Goal: Task Accomplishment & Management: Use online tool/utility

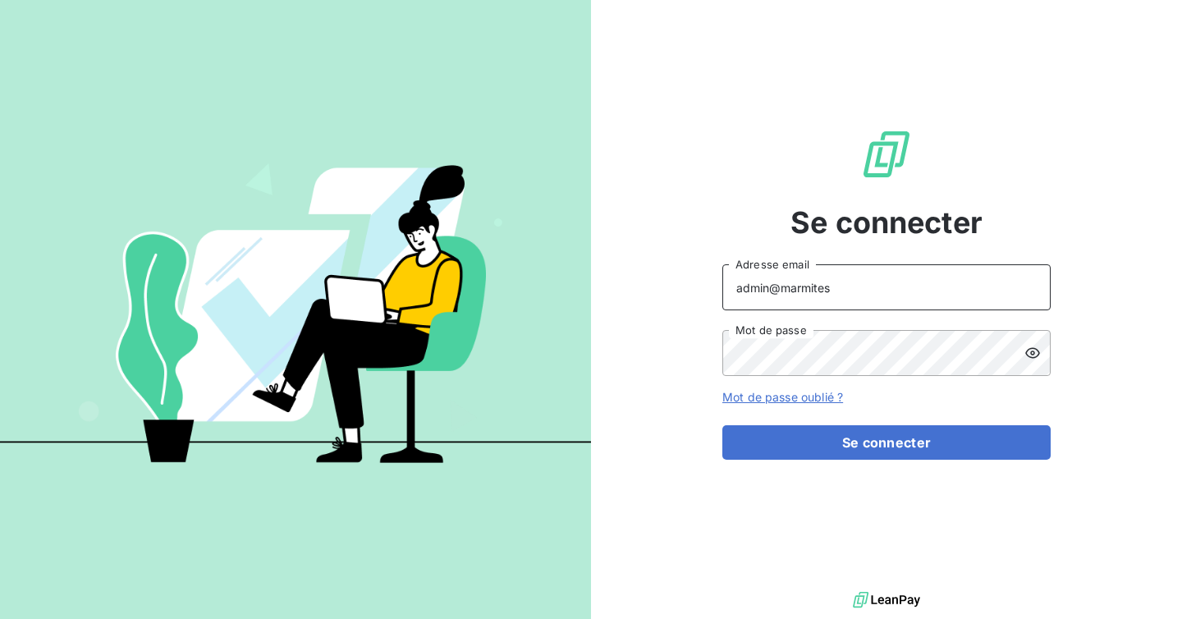
click at [921, 282] on input "admin@marmites" at bounding box center [886, 287] width 328 height 46
type input "admin@oxysign"
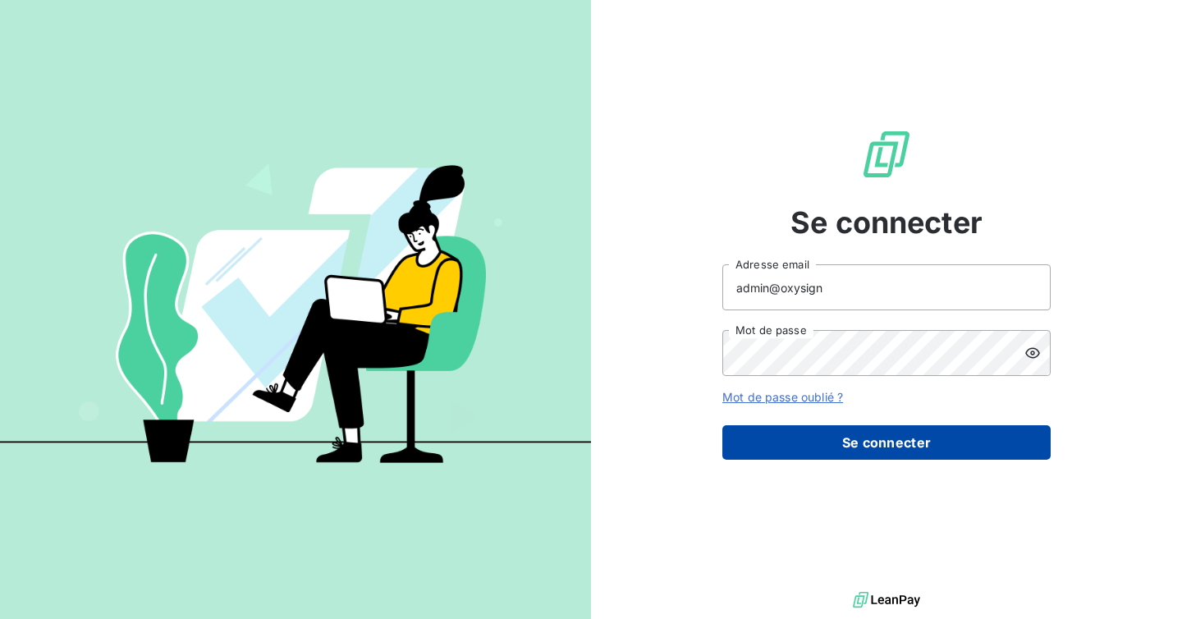
click at [908, 442] on button "Se connecter" at bounding box center [886, 442] width 328 height 34
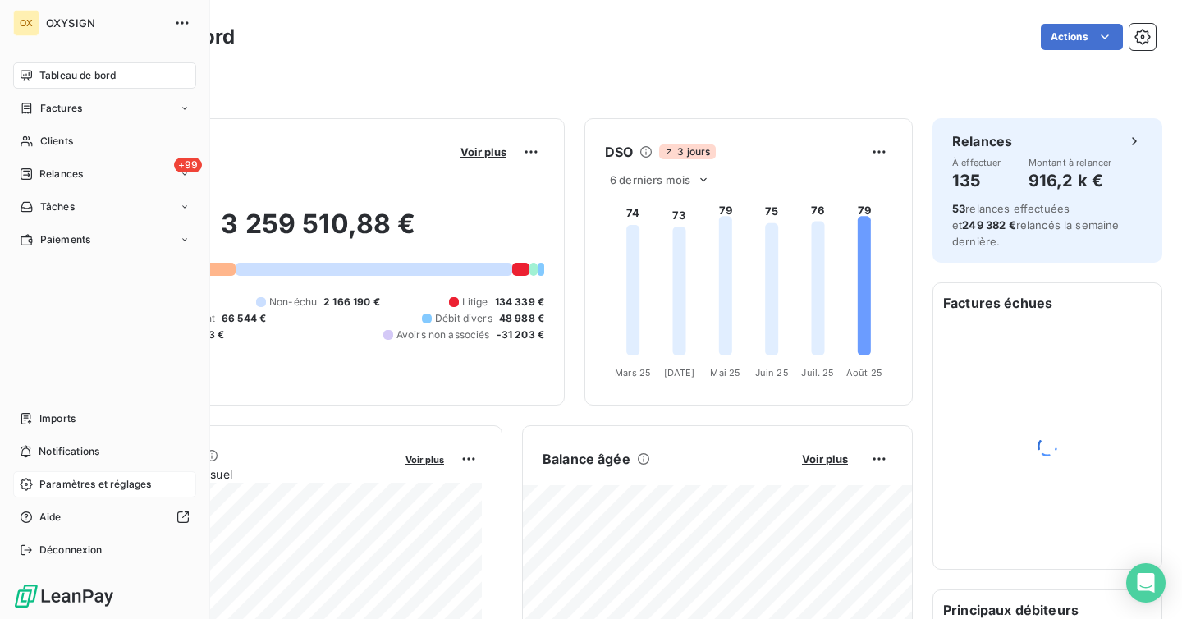
click at [67, 481] on span "Paramètres et réglages" at bounding box center [95, 484] width 112 height 15
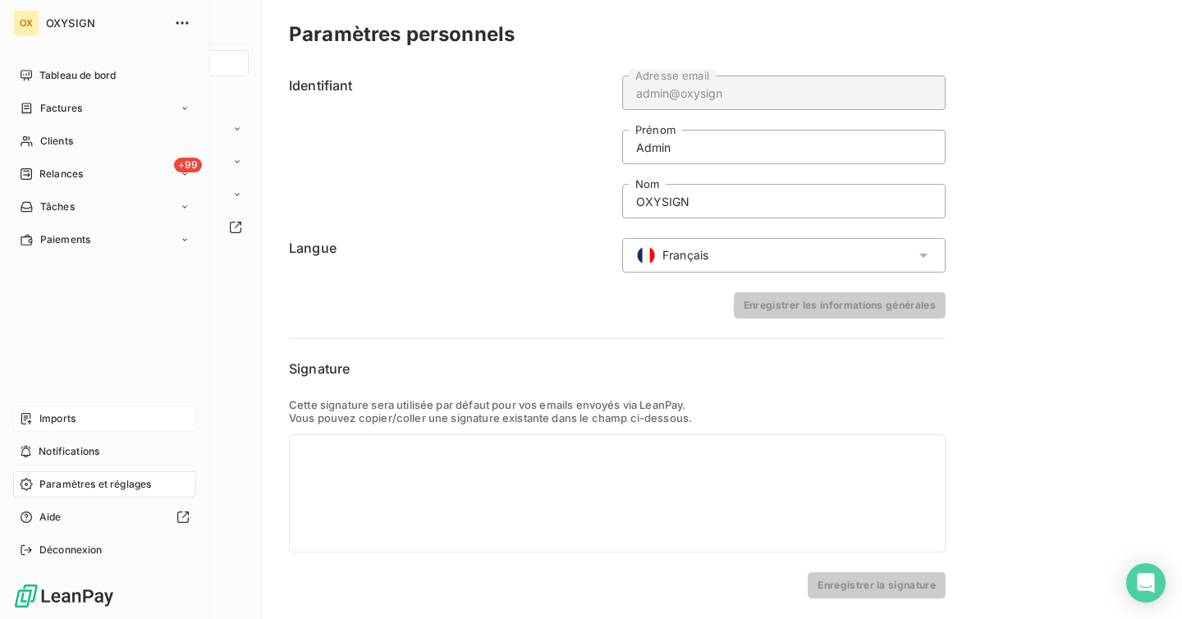
click at [51, 419] on span "Imports" at bounding box center [57, 418] width 36 height 15
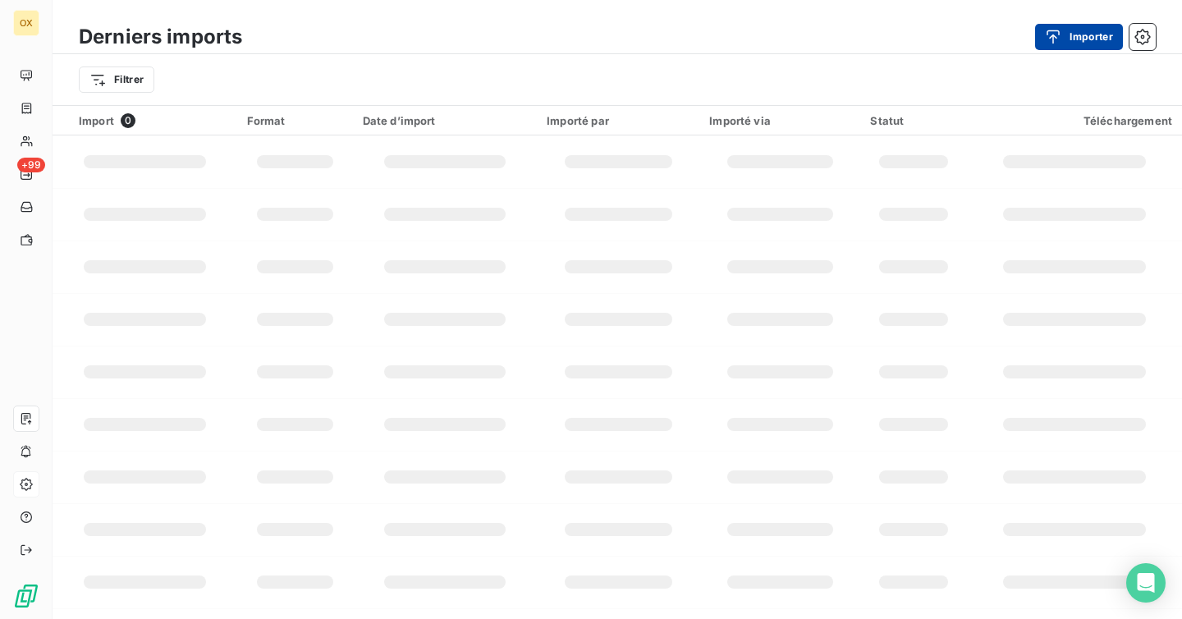
click at [1074, 48] on button "Importer" at bounding box center [1079, 37] width 88 height 26
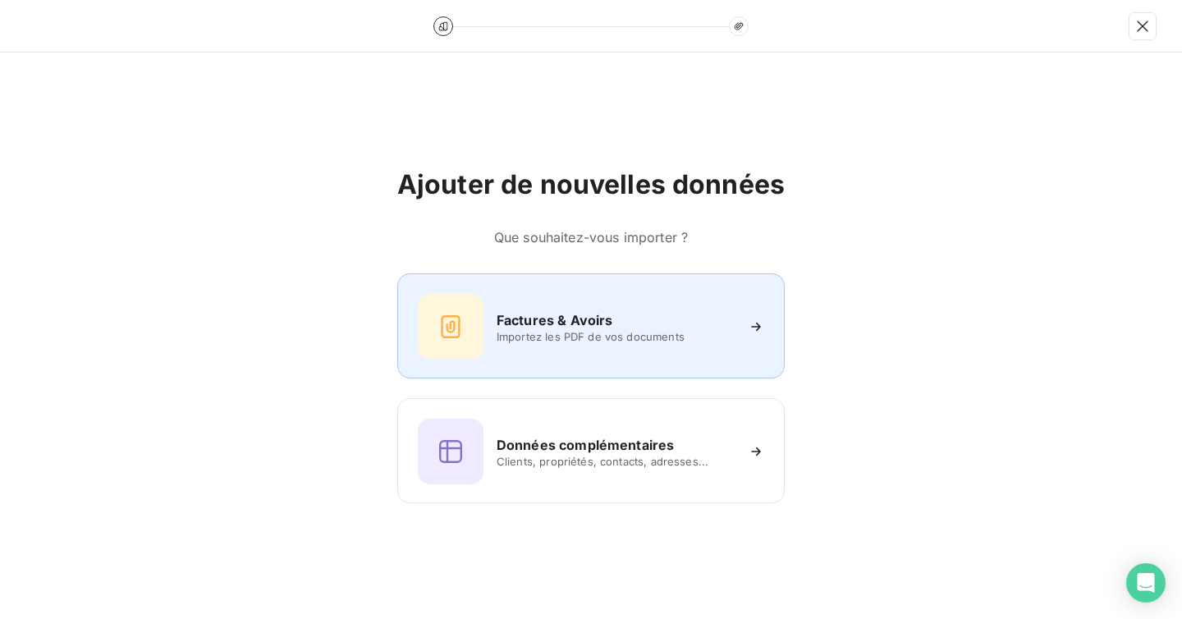
click at [594, 347] on div "Factures & Avoirs Importez les PDF de vos documents" at bounding box center [591, 327] width 346 height 66
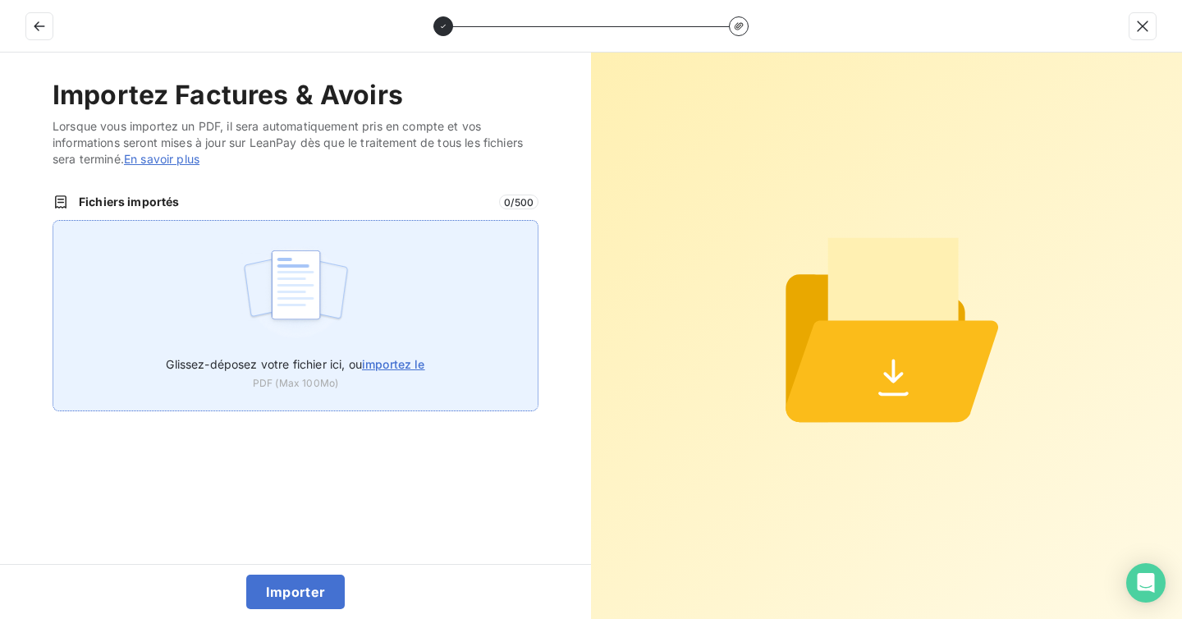
click at [373, 364] on span "importez le" at bounding box center [393, 364] width 63 height 14
click at [53, 221] on input "Glissez-déposez votre fichier ici, ou importez le" at bounding box center [53, 220] width 1 height 1
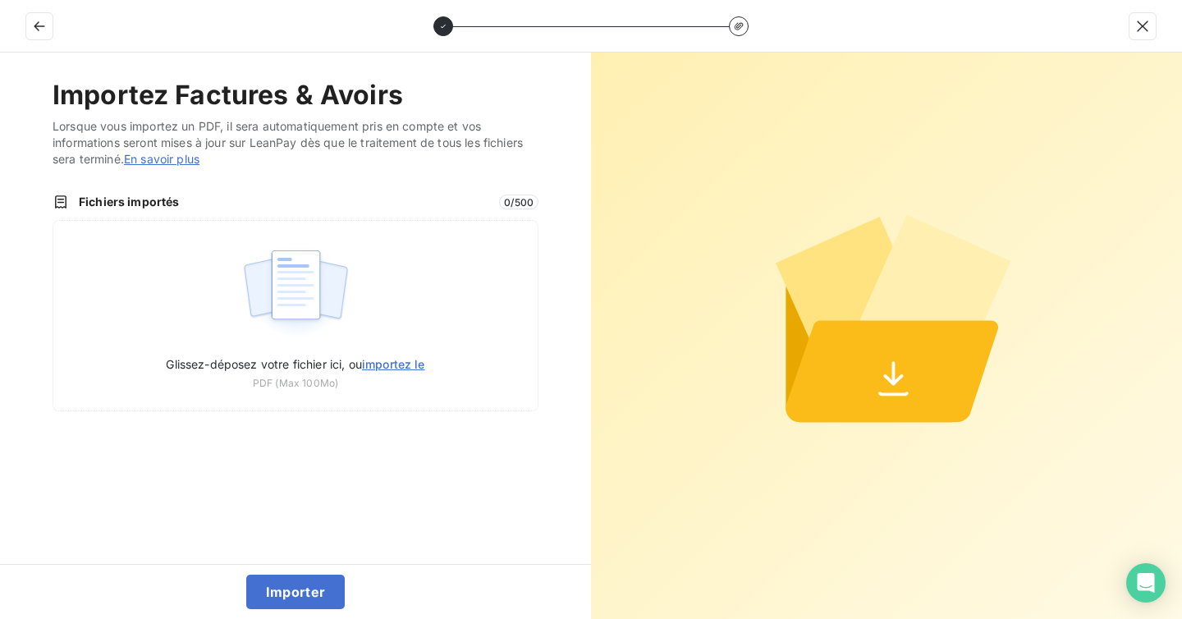
type input "C:\fakepath\split_1_FACTURE N° FA274302.pdf"
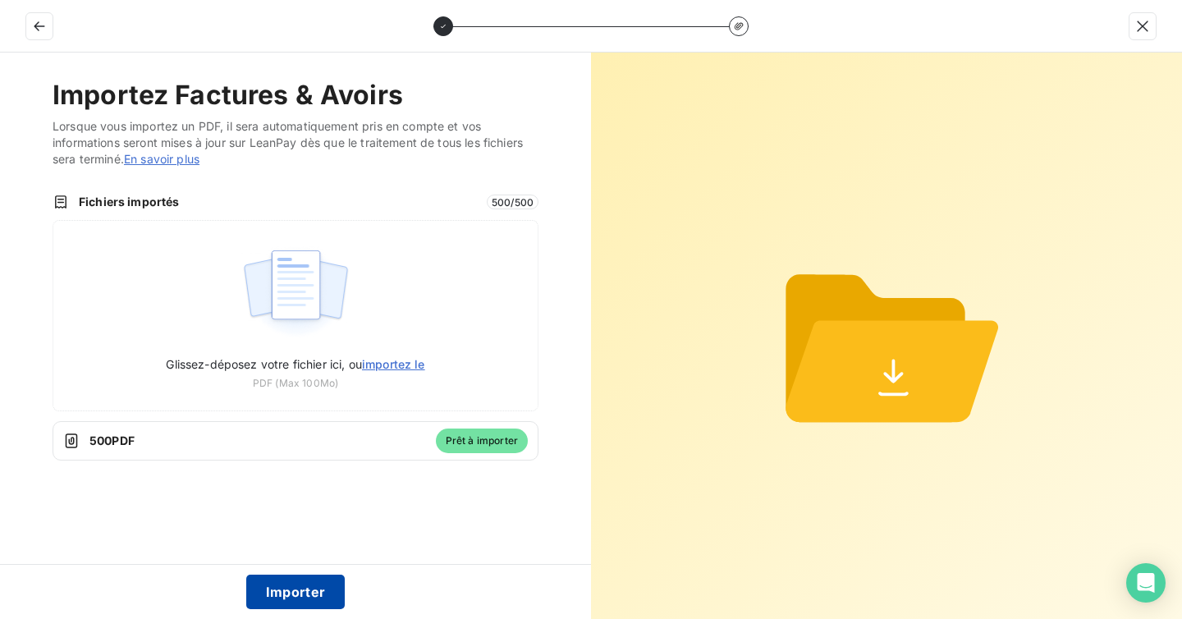
click at [282, 603] on button "Importer" at bounding box center [295, 592] width 99 height 34
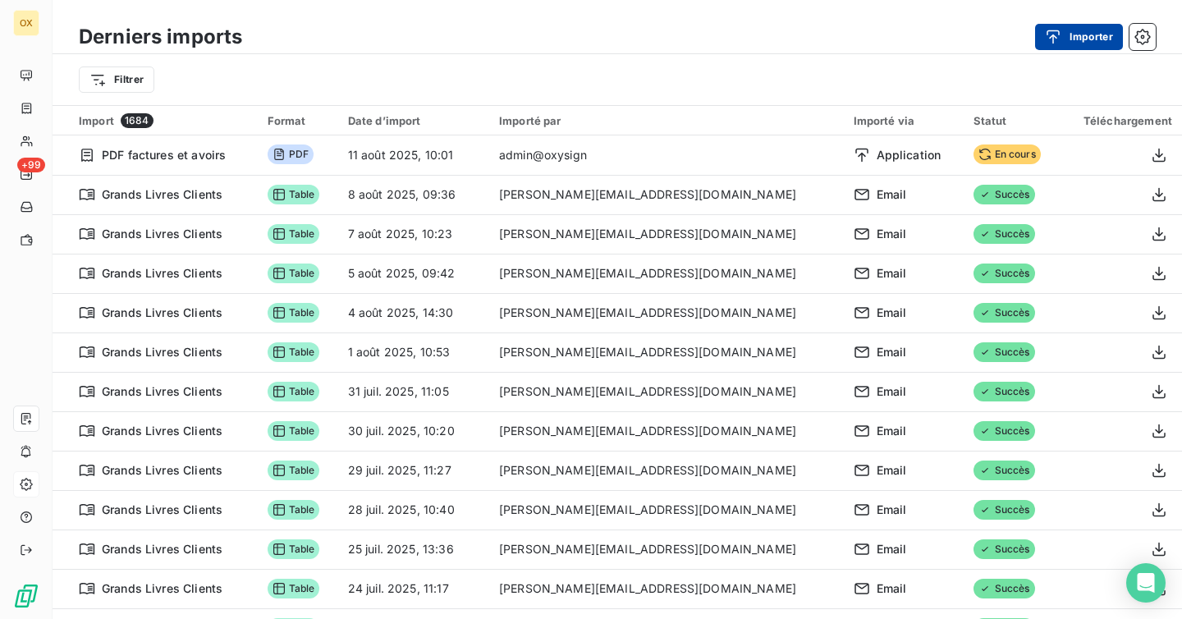
click at [1057, 44] on icon "button" at bounding box center [1053, 37] width 16 height 16
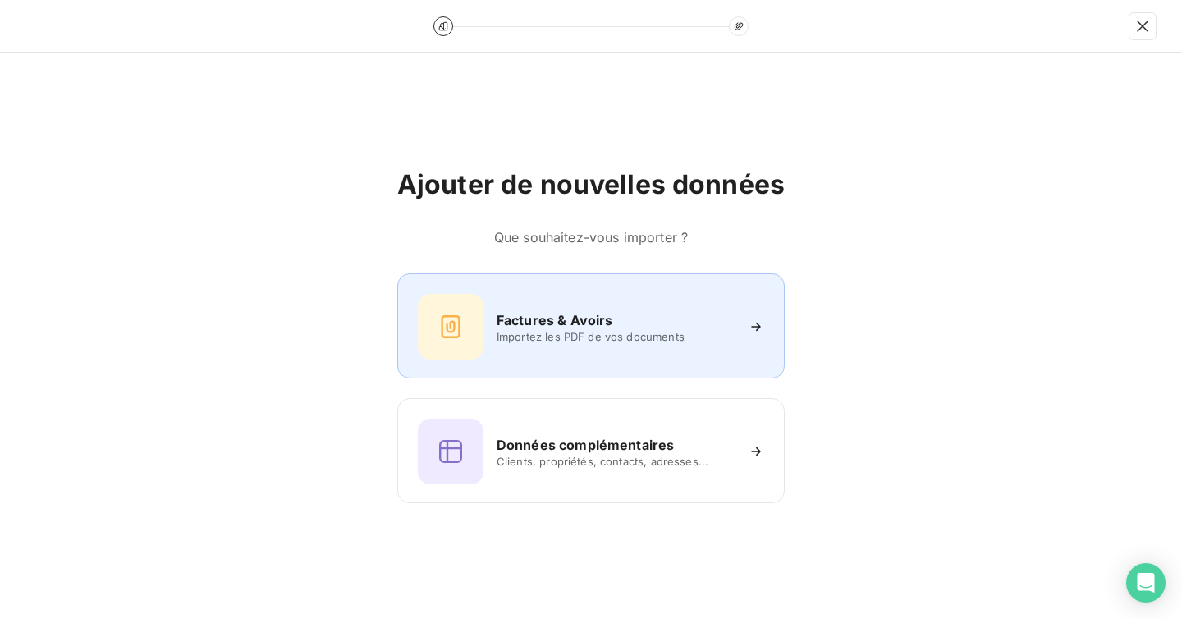
click at [618, 324] on div "Factures & Avoirs" at bounding box center [616, 320] width 238 height 20
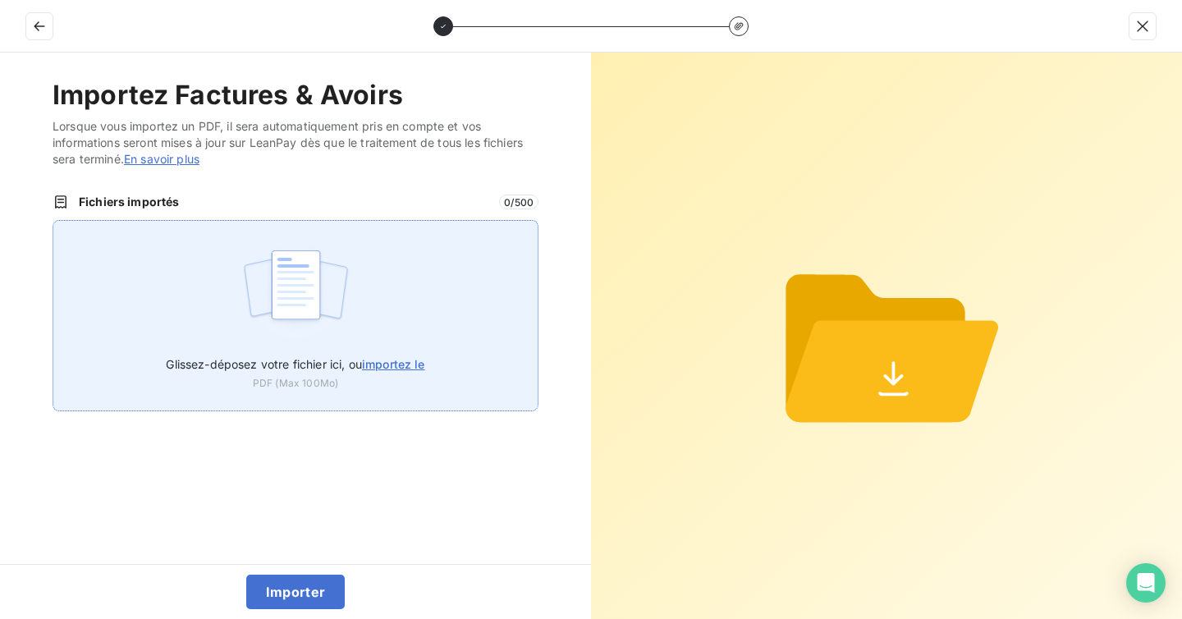
click at [410, 364] on span "importez le" at bounding box center [393, 364] width 63 height 14
click at [53, 221] on input "Glissez-déposez votre fichier ici, ou importez le" at bounding box center [53, 220] width 1 height 1
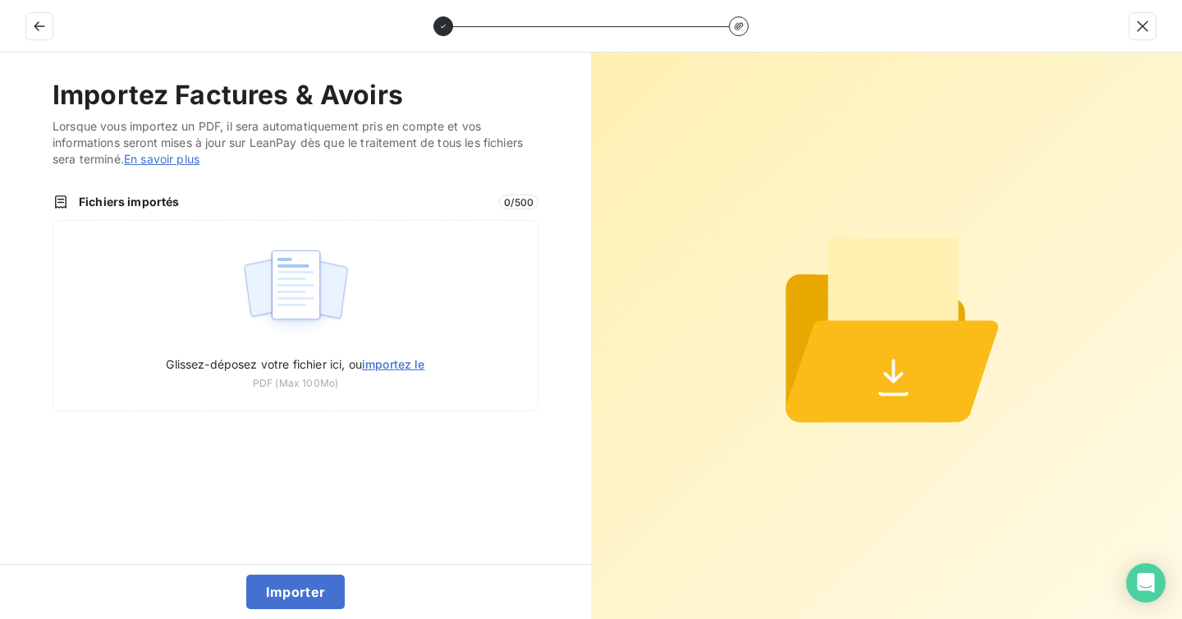
type input "C:\fakepath\split_410_FACTURE N° FA274722.pdf"
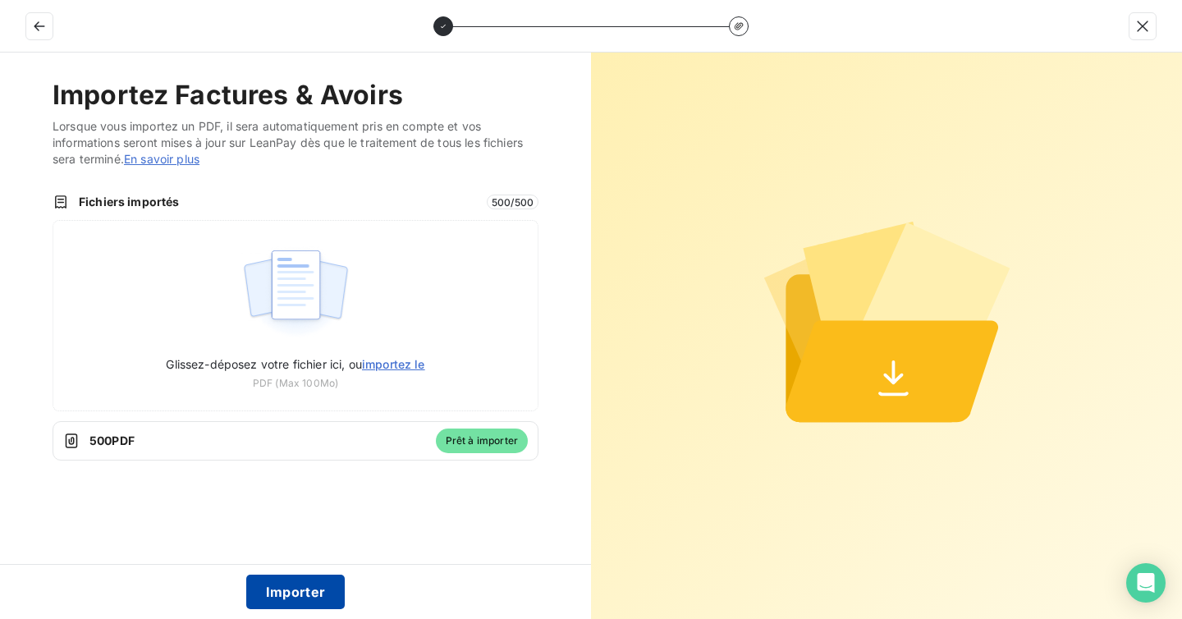
click at [289, 591] on button "Importer" at bounding box center [295, 592] width 99 height 34
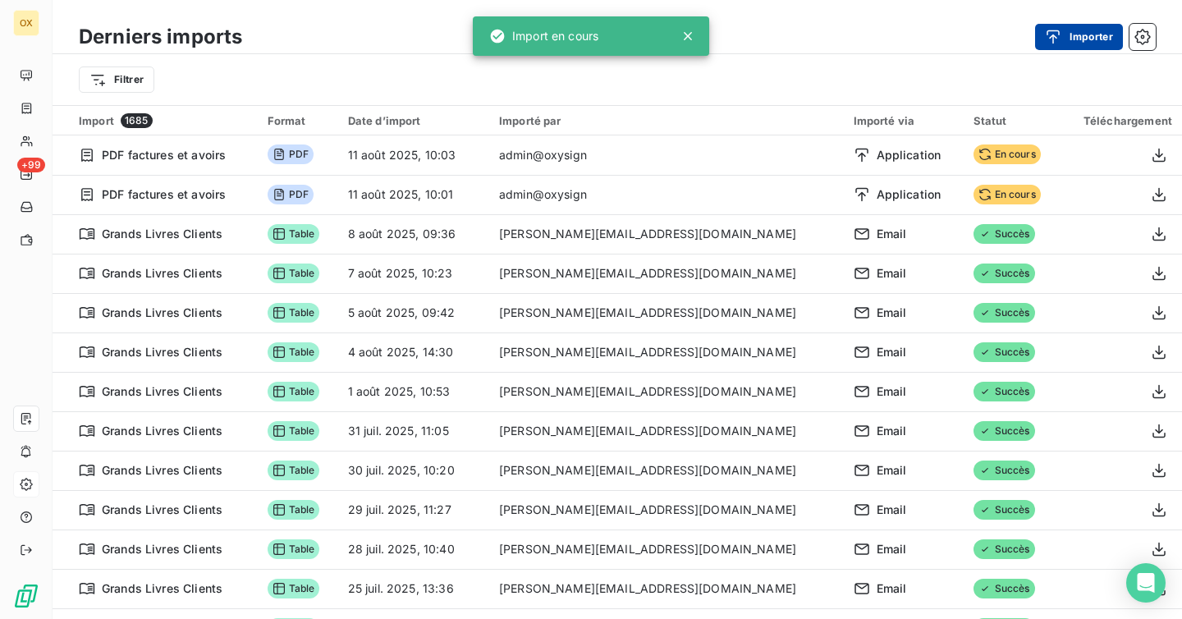
click at [1080, 36] on button "Importer" at bounding box center [1079, 37] width 88 height 26
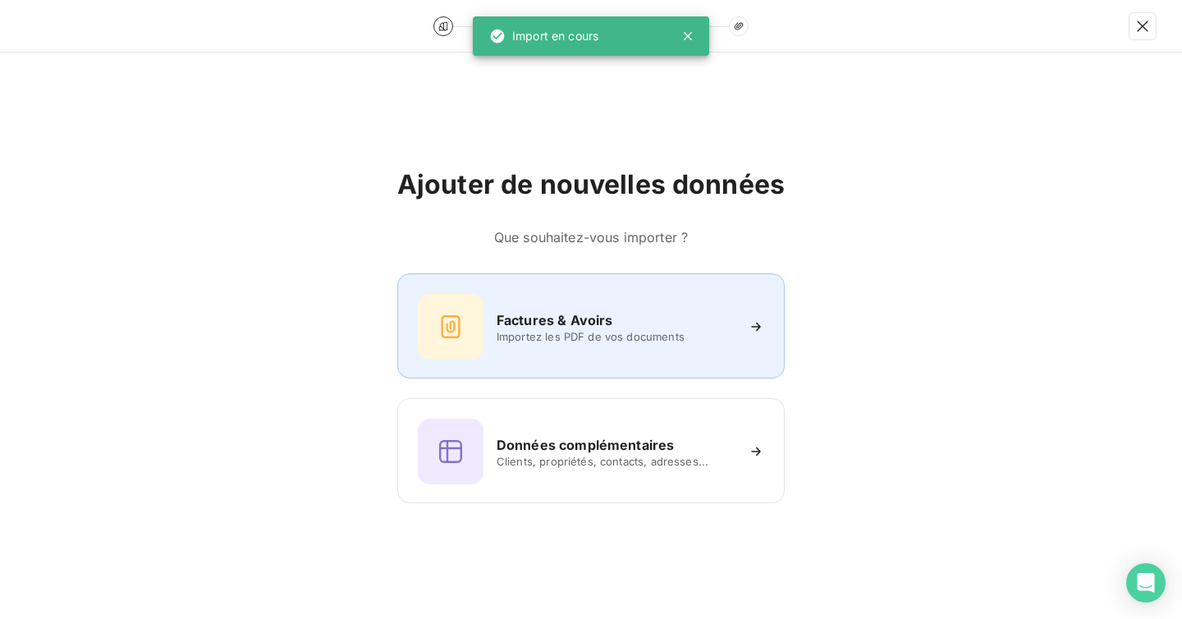
click at [587, 341] on span "Importez les PDF de vos documents" at bounding box center [616, 336] width 238 height 13
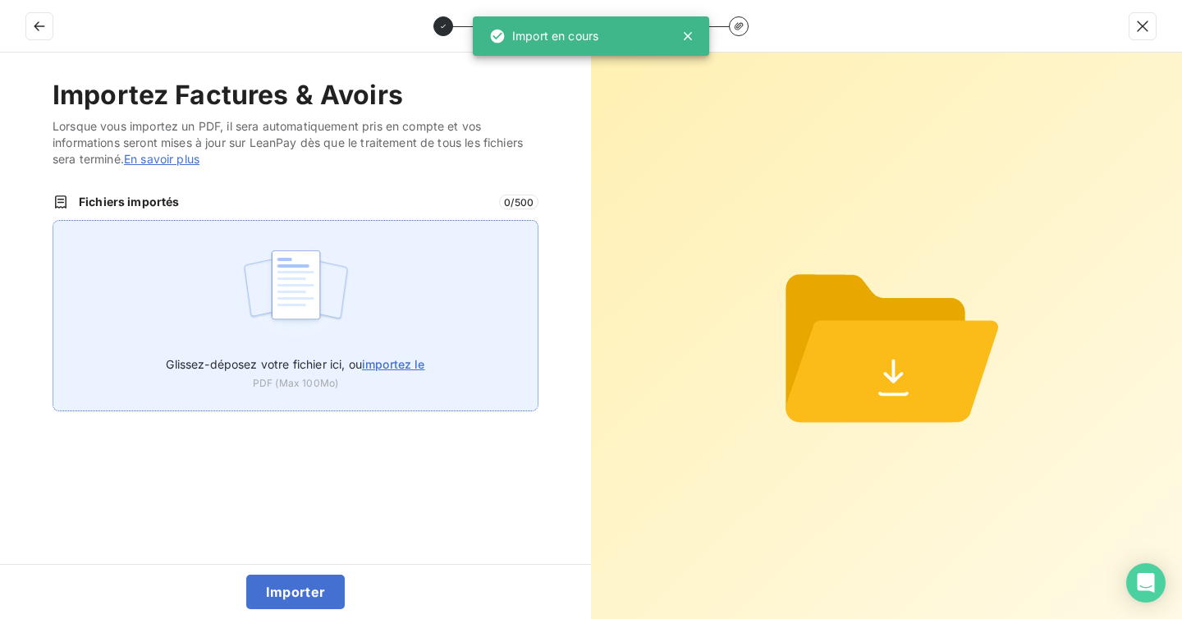
click at [387, 331] on div "Glissez-déposez votre fichier ici, ou importez le PDF (Max 100Mo)" at bounding box center [296, 315] width 486 height 191
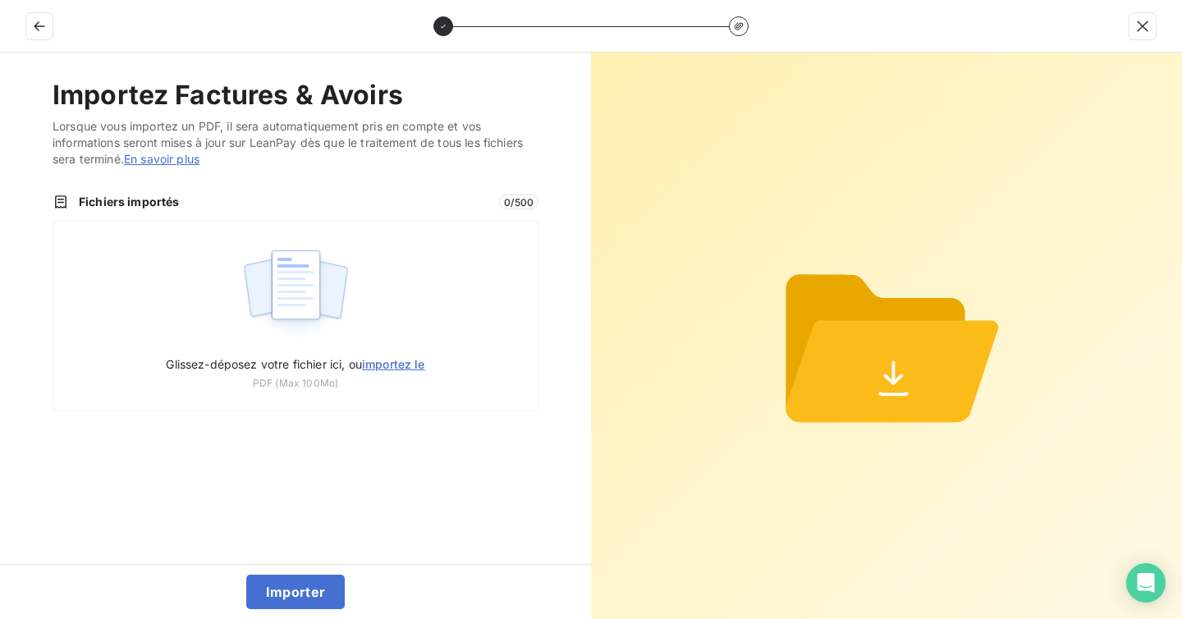
type input "C:\fakepath\split_1_FACTURE N° FA275653.pdf"
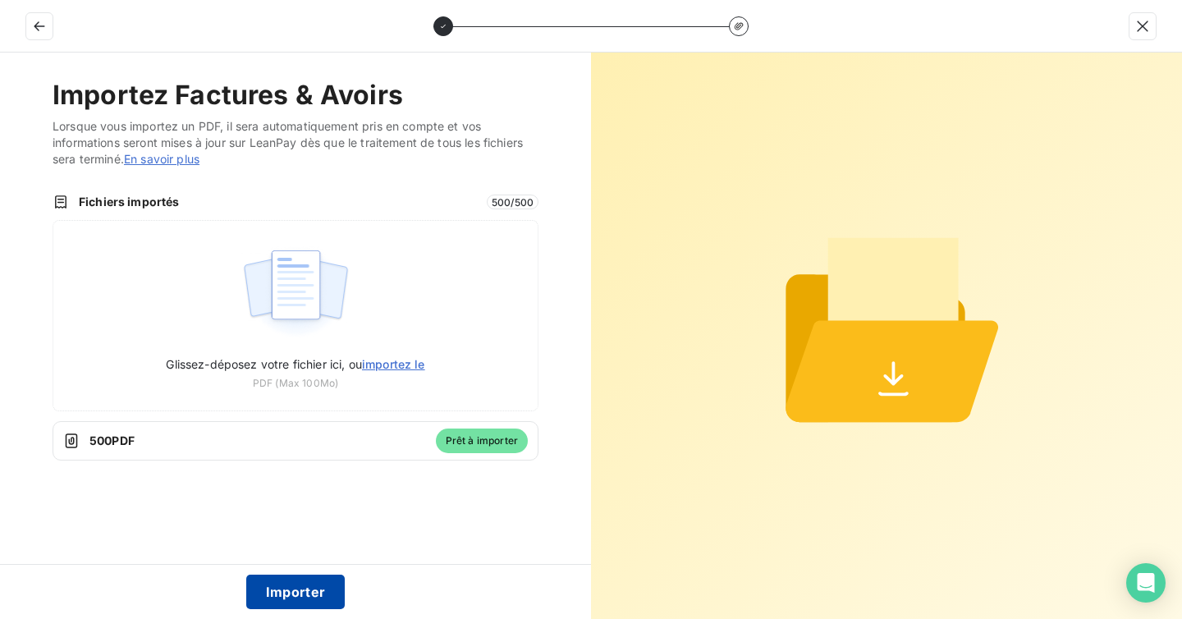
click at [338, 600] on button "Importer" at bounding box center [295, 592] width 99 height 34
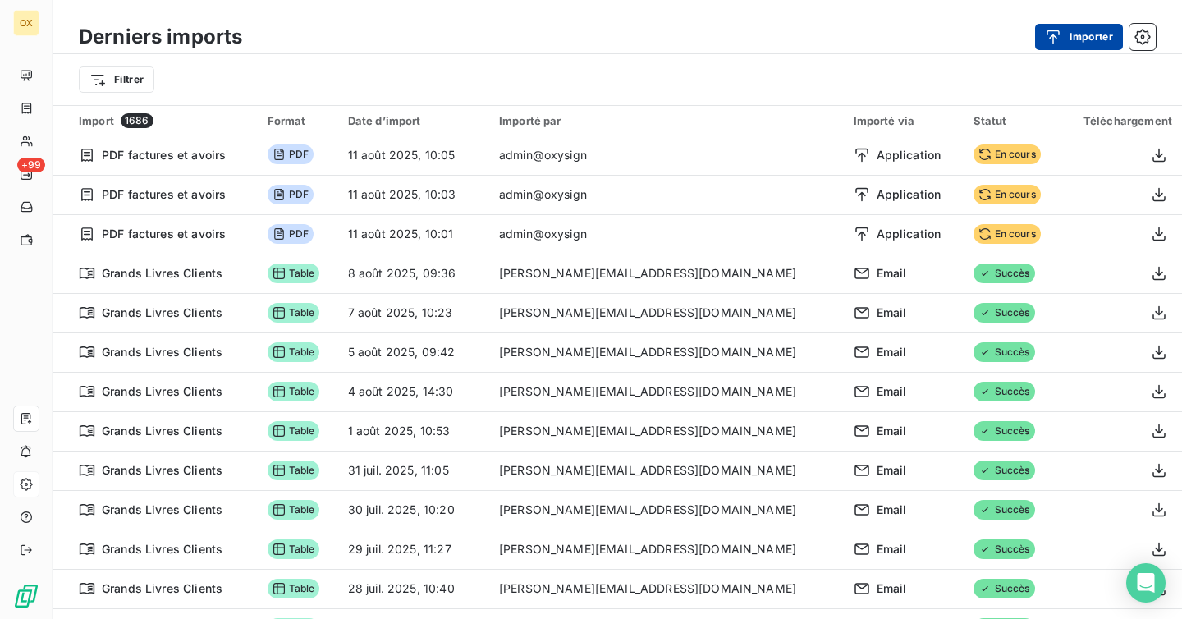
click at [1073, 35] on button "Importer" at bounding box center [1079, 37] width 88 height 26
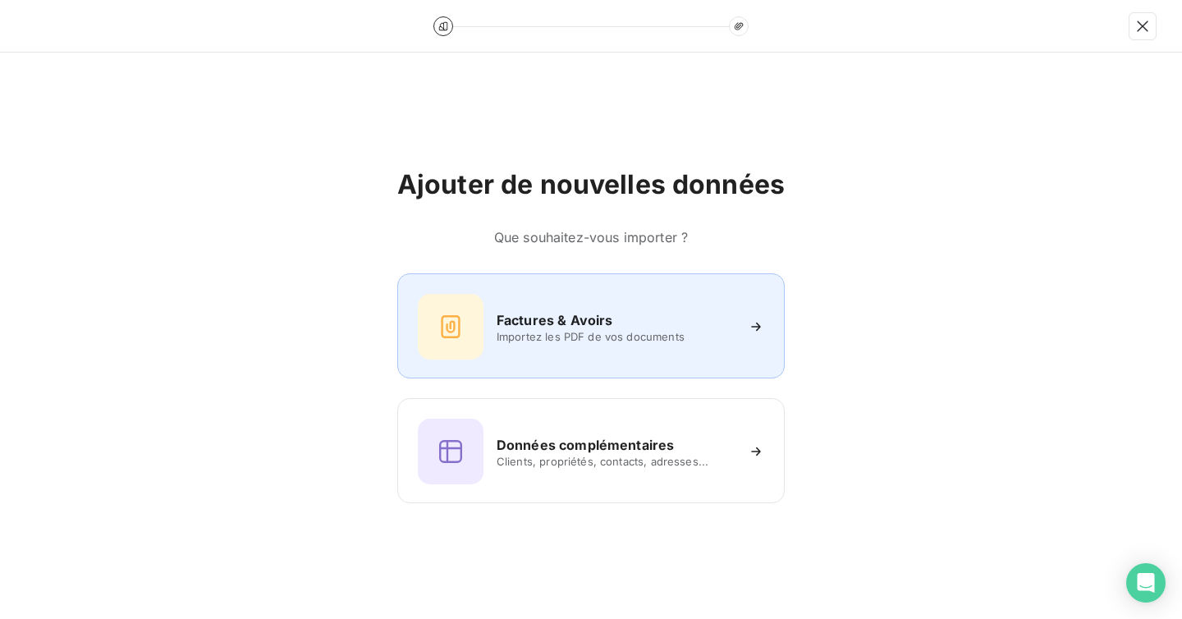
click at [598, 317] on h6 "Factures & Avoirs" at bounding box center [555, 320] width 117 height 20
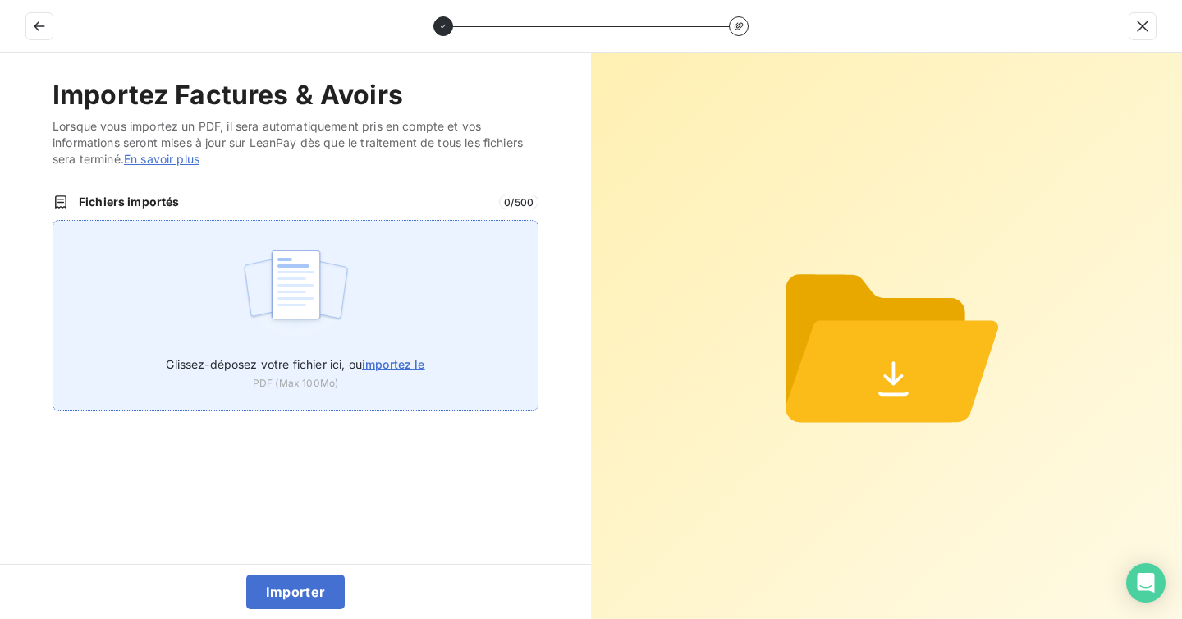
click at [392, 361] on span "importez le" at bounding box center [393, 364] width 63 height 14
click at [53, 221] on input "Glissez-déposez votre fichier ici, ou importez le" at bounding box center [53, 220] width 1 height 1
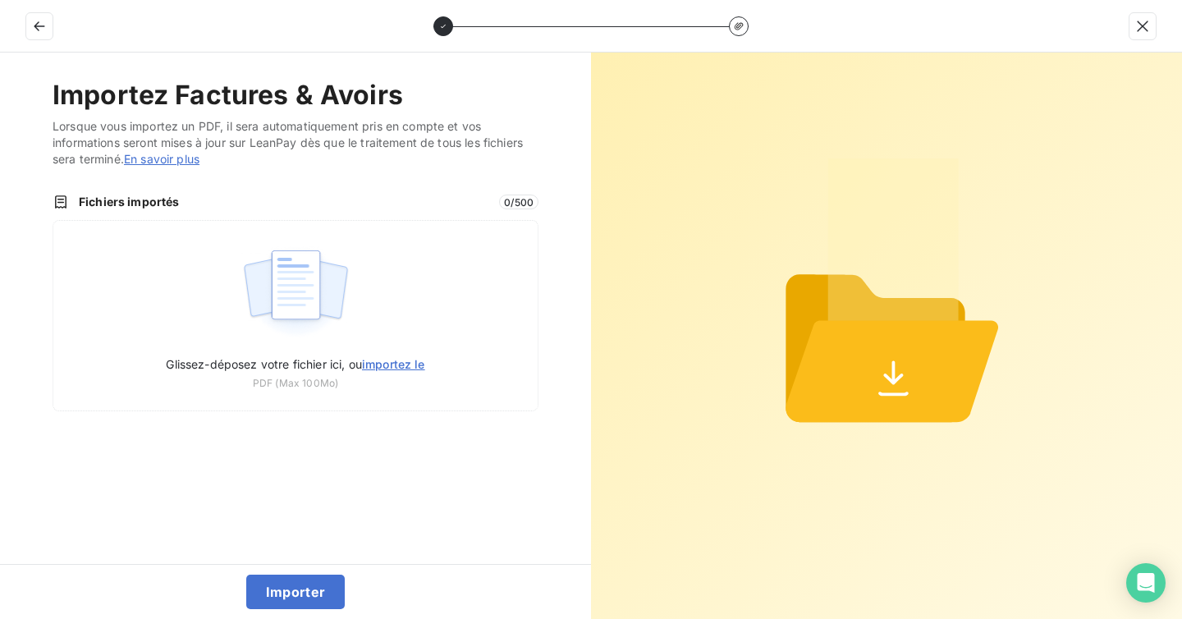
type input "C:\fakepath\split_78_FACTURE N° FA275730.pdf"
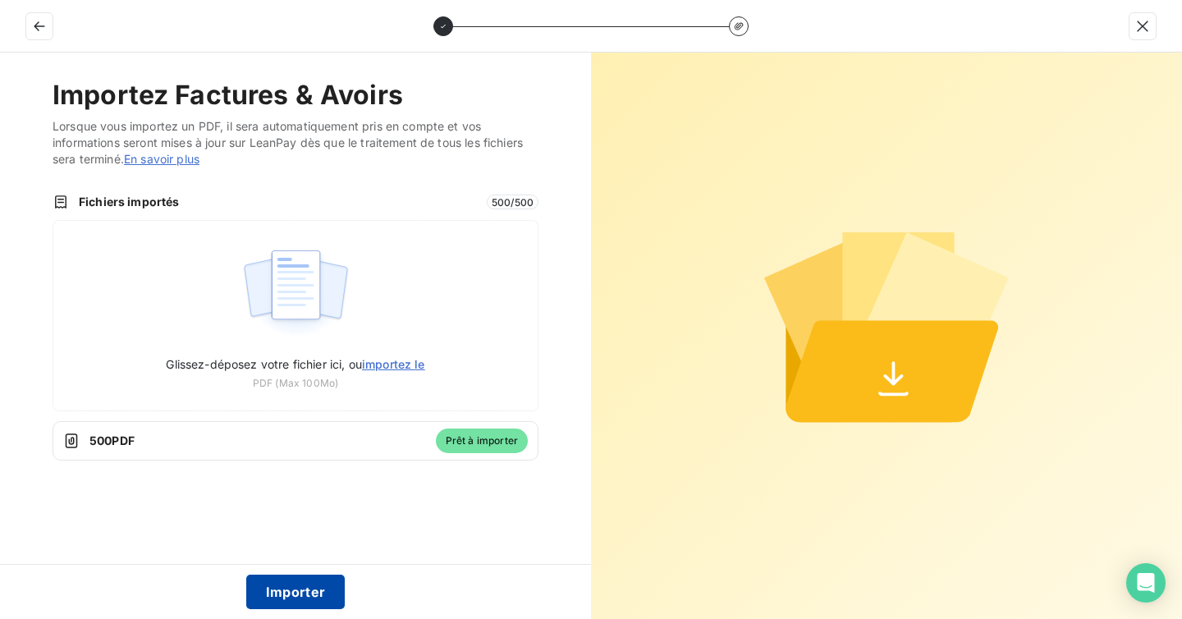
click at [286, 578] on button "Importer" at bounding box center [295, 592] width 99 height 34
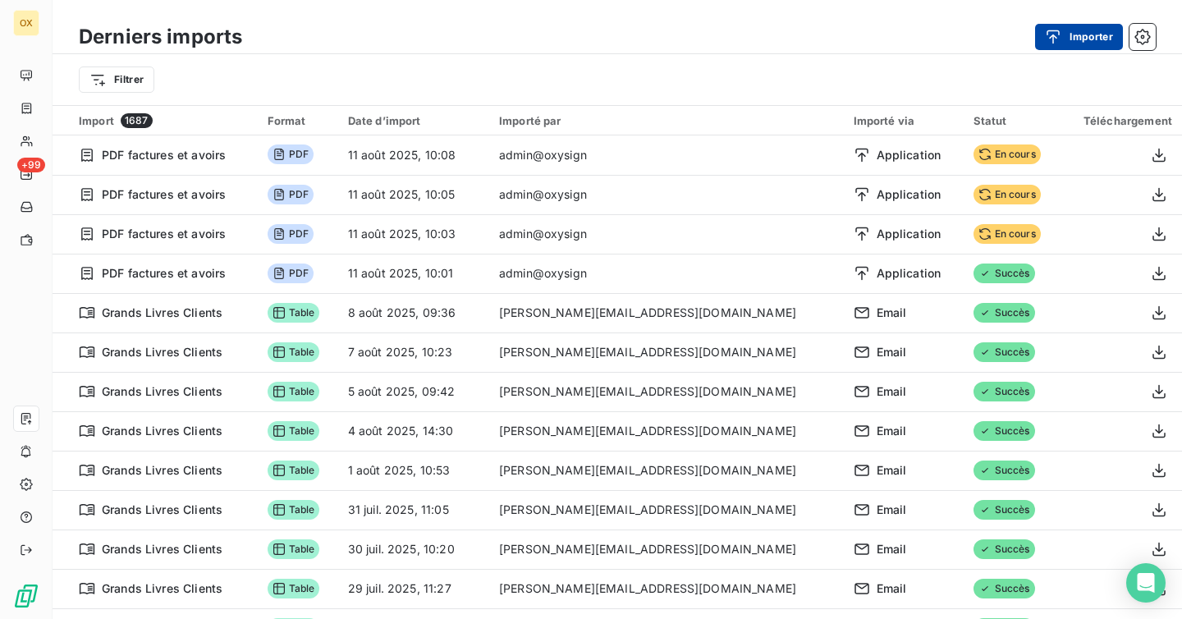
click at [1059, 32] on icon "button" at bounding box center [1053, 37] width 16 height 16
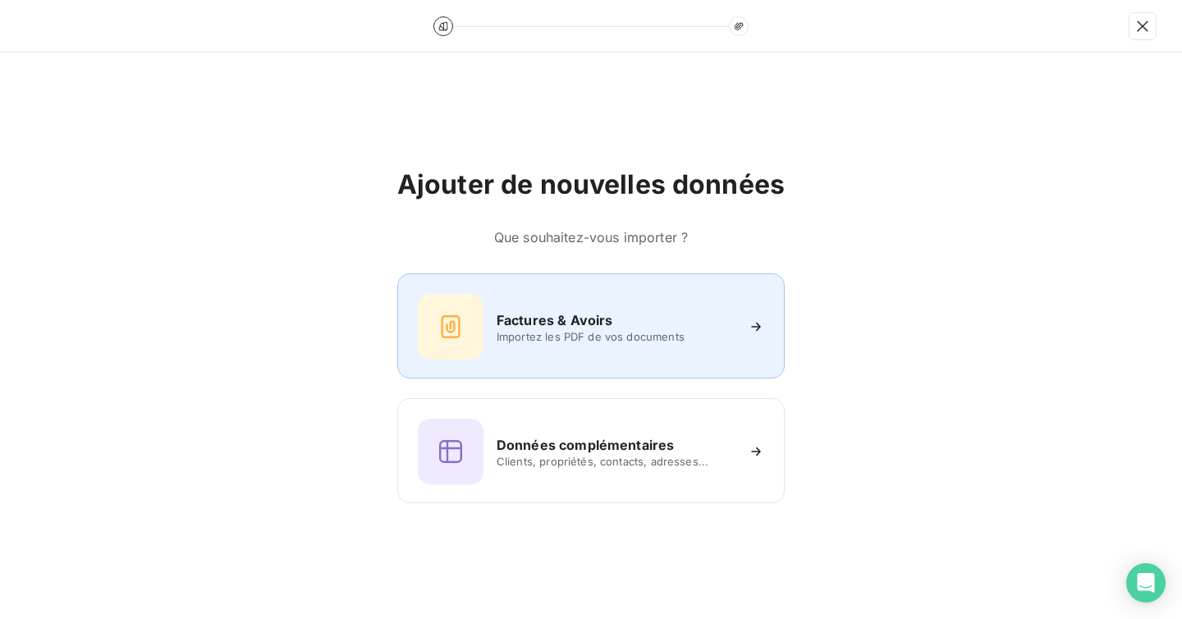
click at [600, 313] on h6 "Factures & Avoirs" at bounding box center [555, 320] width 117 height 20
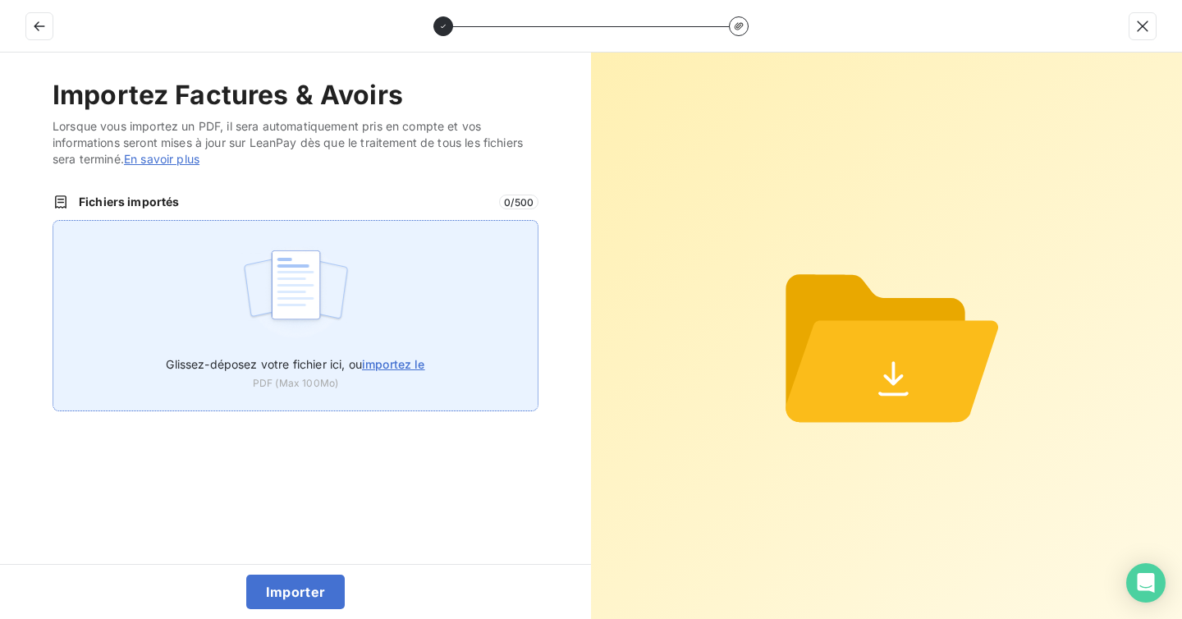
click at [398, 360] on span "importez le" at bounding box center [393, 364] width 63 height 14
click at [53, 221] on input "Glissez-déposez votre fichier ici, ou importez le" at bounding box center [53, 220] width 1 height 1
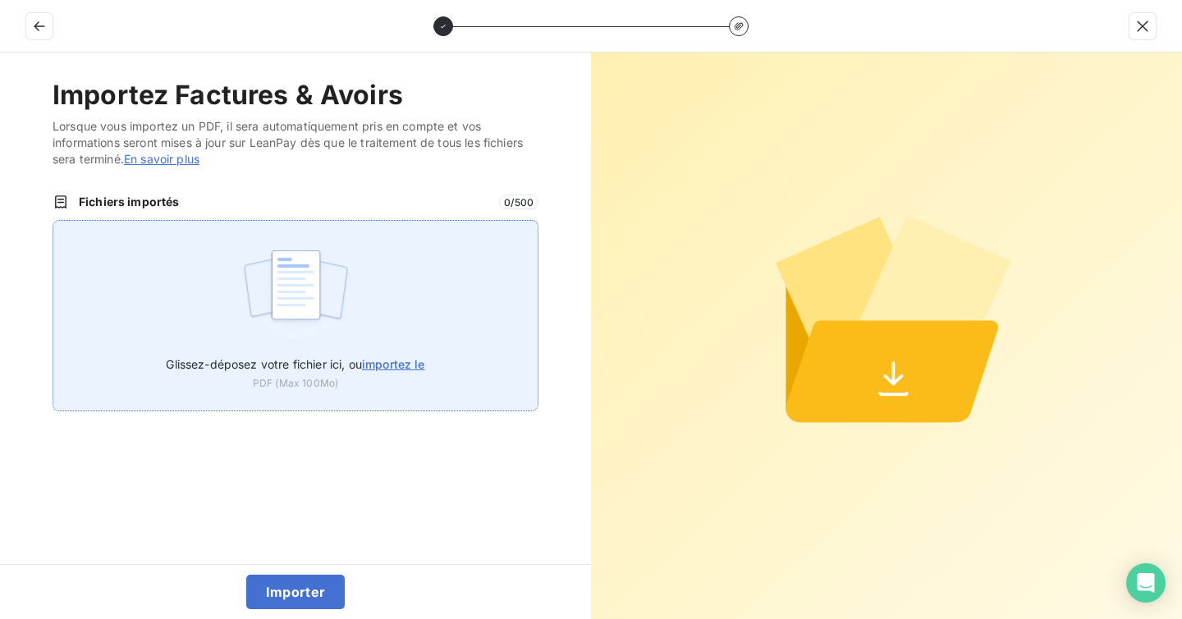
type input "C:\fakepath\split_605_FACTURE N° FA276283.pdf"
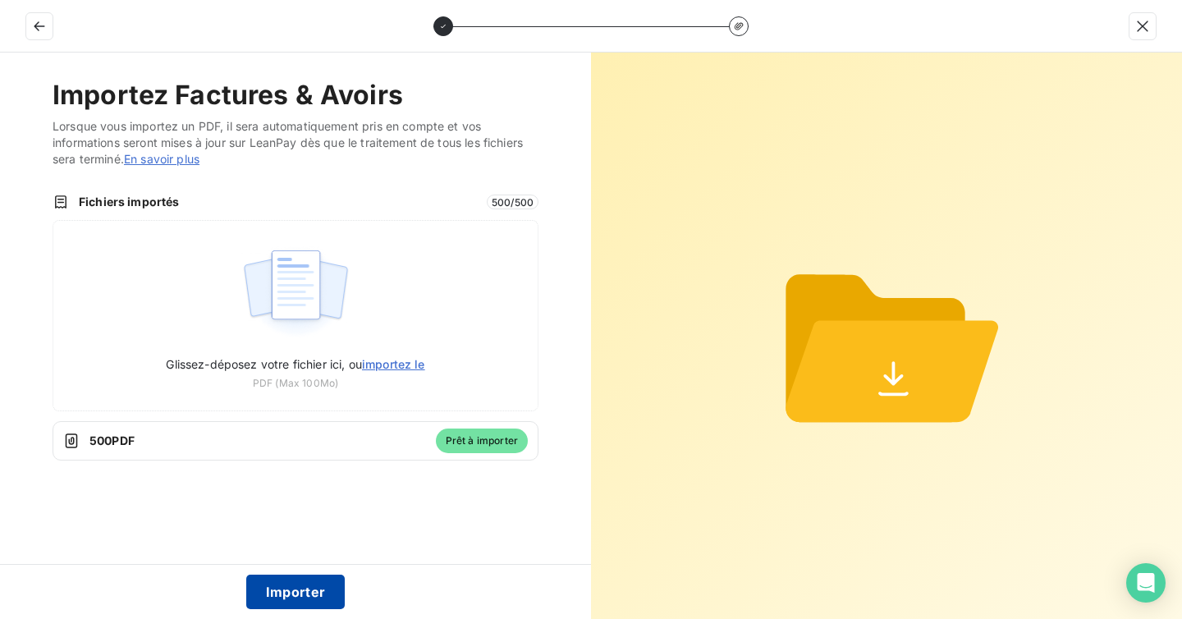
click at [305, 584] on button "Importer" at bounding box center [295, 592] width 99 height 34
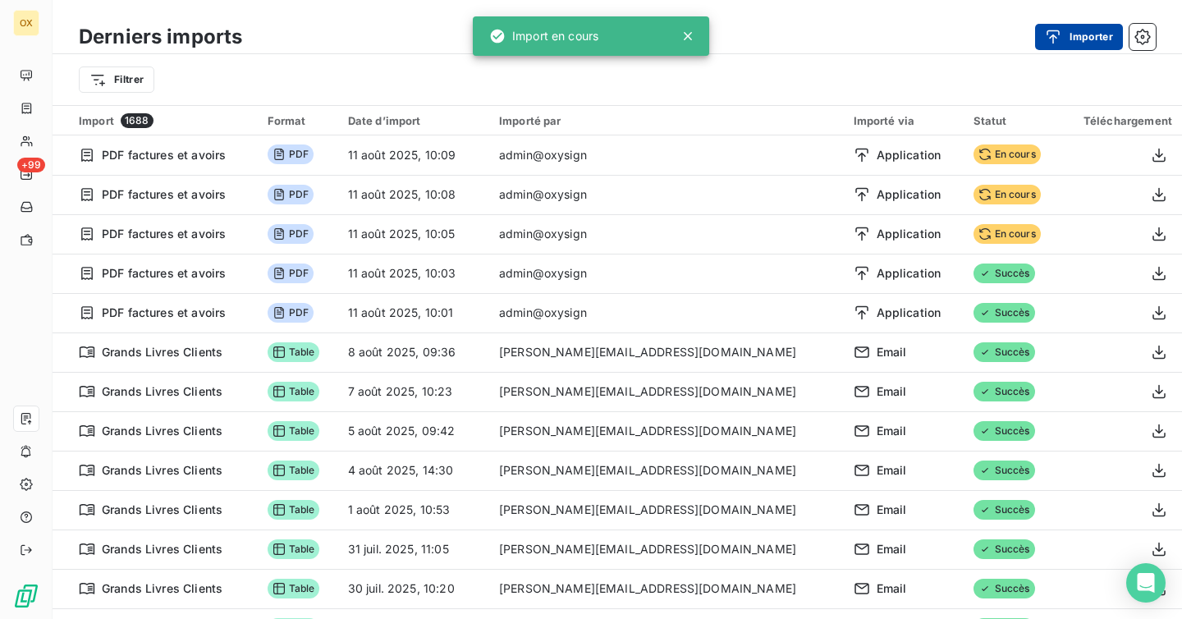
click at [1056, 36] on icon "button" at bounding box center [1053, 37] width 13 height 14
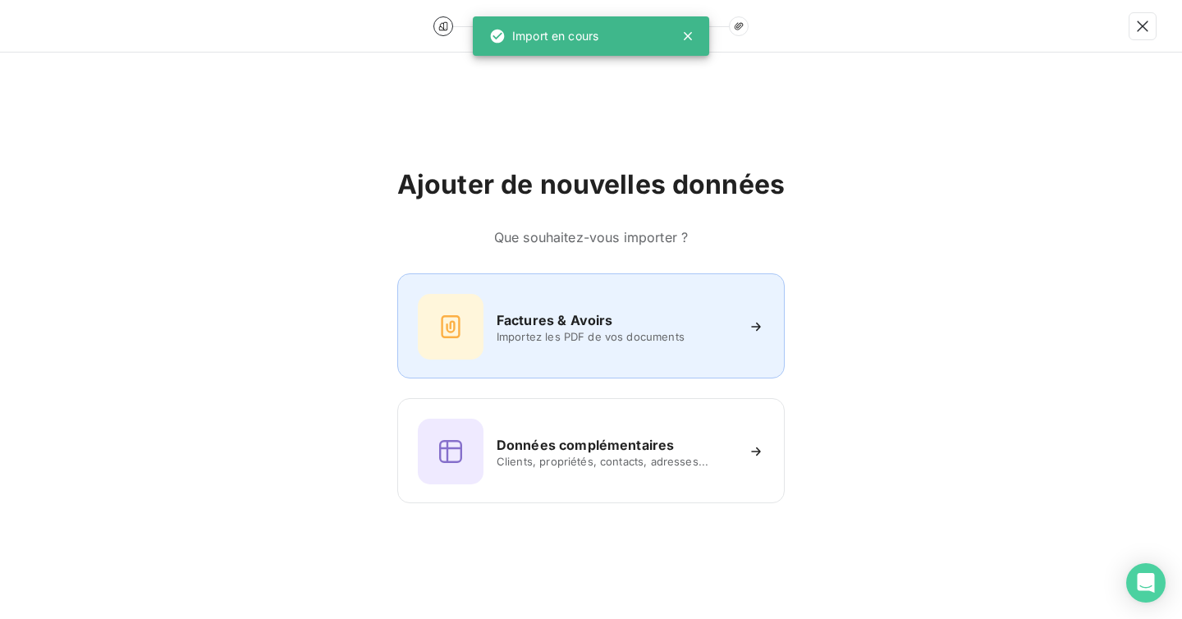
click at [606, 330] on span "Importez les PDF de vos documents" at bounding box center [616, 336] width 238 height 13
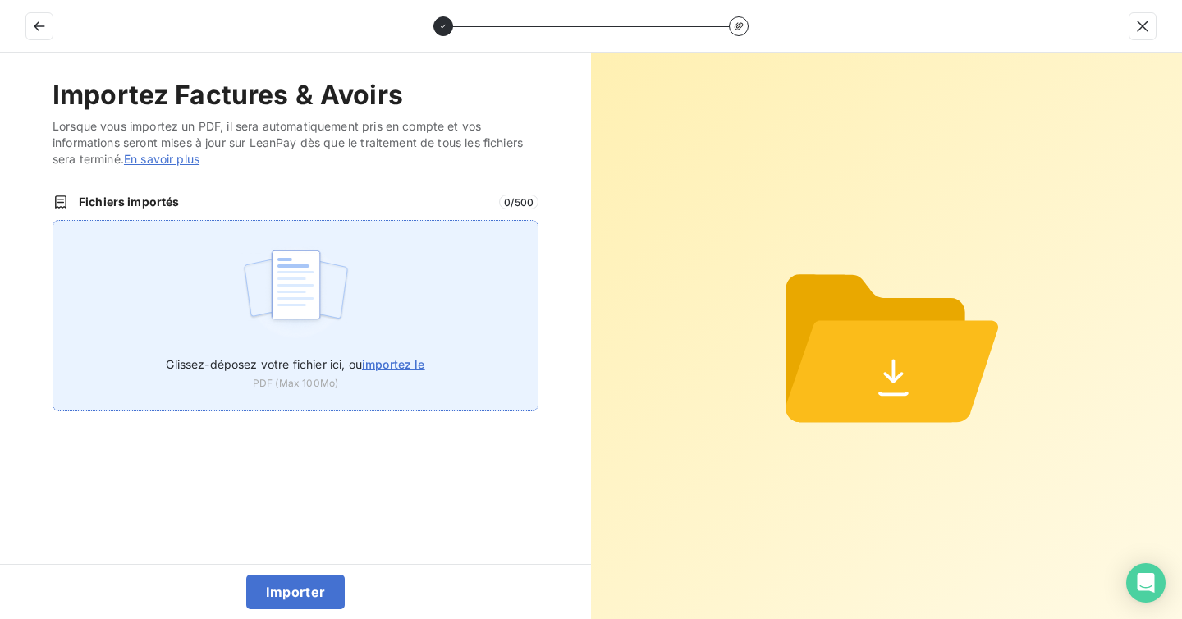
click at [411, 313] on div "Glissez-déposez votre fichier ici, ou importez le PDF (Max 100Mo)" at bounding box center [296, 315] width 486 height 191
type input "C:\fakepath\split_1085_FACTURE N° FA276796.pdf"
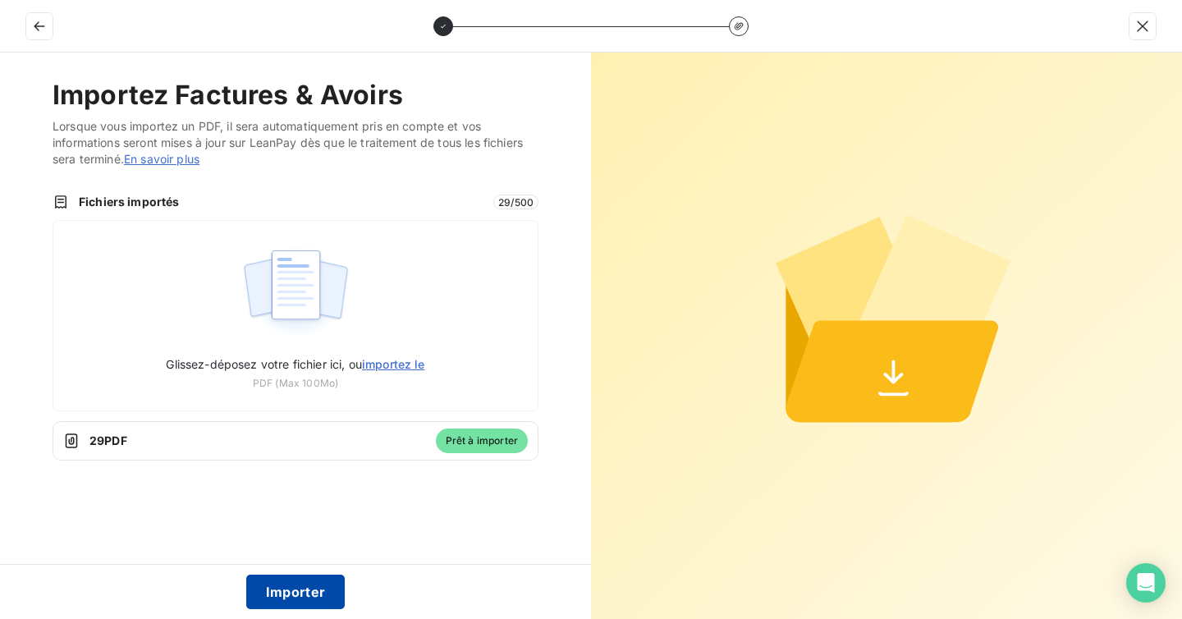
click at [296, 589] on button "Importer" at bounding box center [295, 592] width 99 height 34
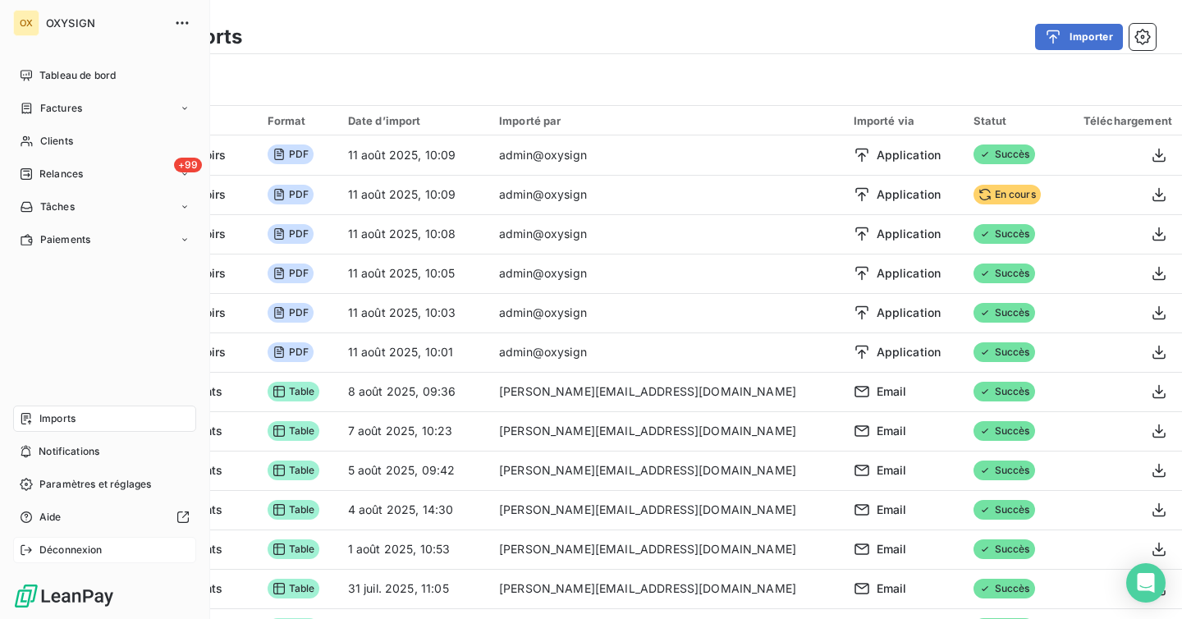
click at [32, 546] on icon at bounding box center [26, 549] width 13 height 13
